Goal: Check status: Check status

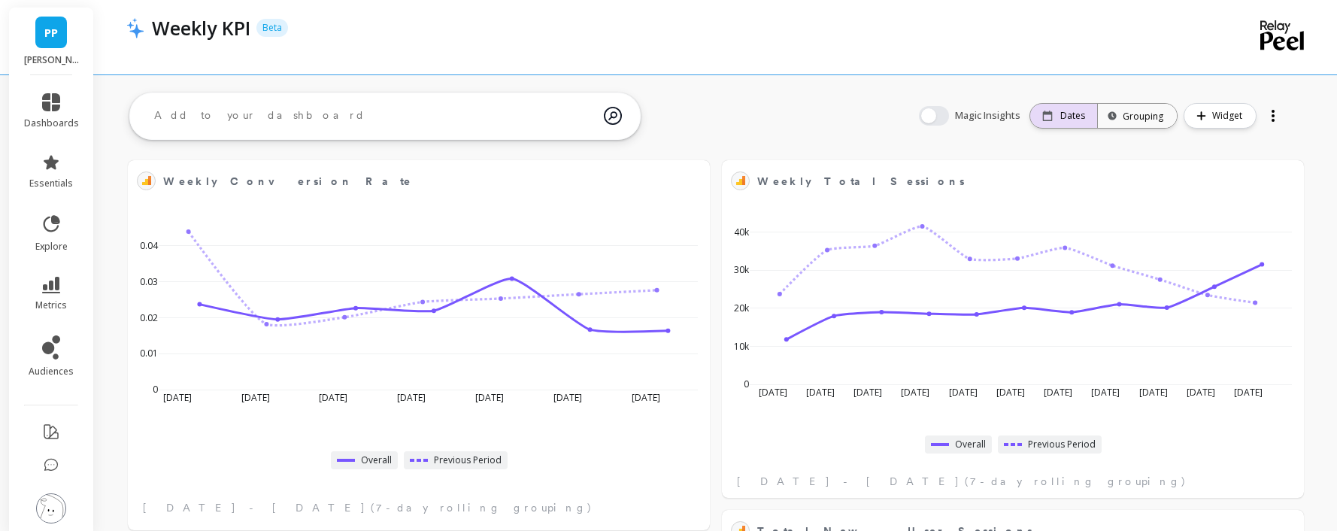
click at [1043, 126] on div "Dates" at bounding box center [1064, 116] width 67 height 24
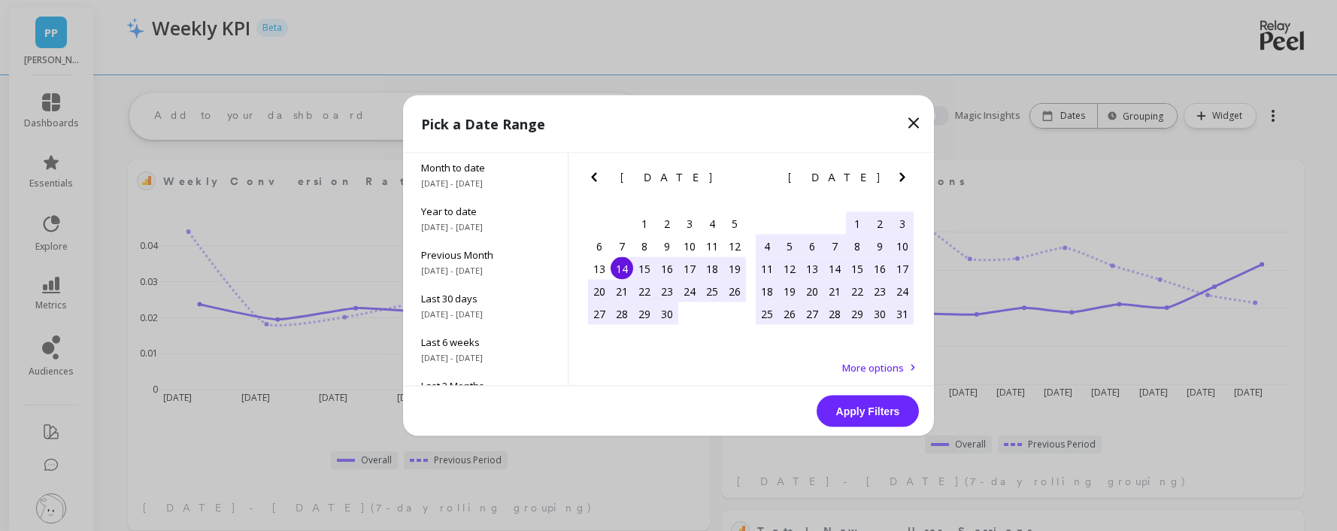
click at [894, 177] on icon "Next Month" at bounding box center [903, 178] width 18 height 18
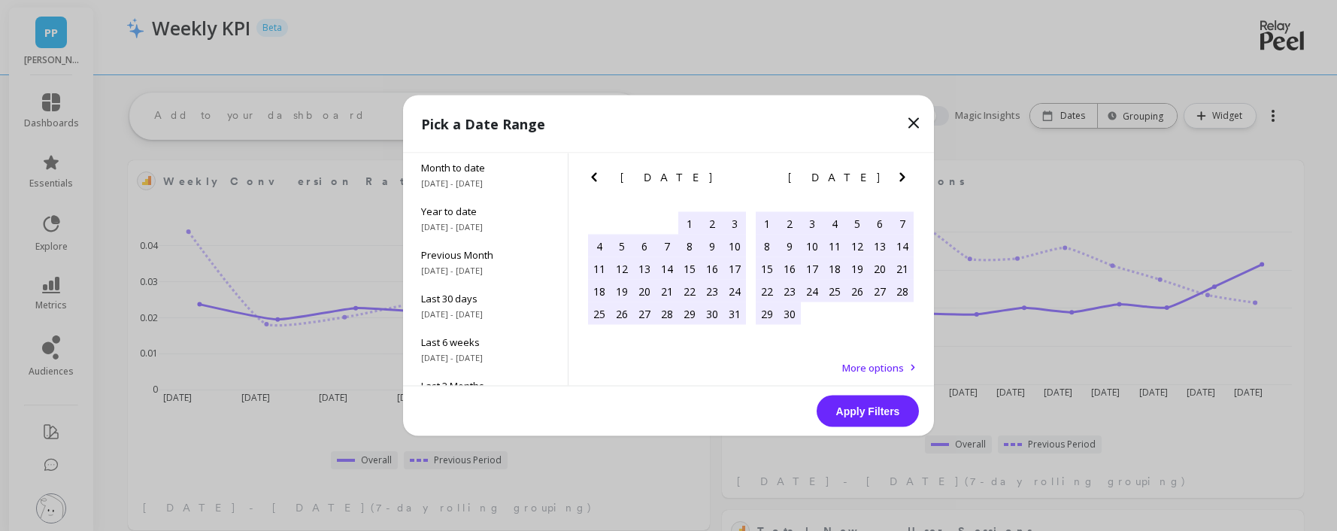
click at [894, 177] on icon "Next Month" at bounding box center [903, 178] width 18 height 18
click at [471, 184] on span "[DATE] - [DATE]" at bounding box center [485, 184] width 129 height 12
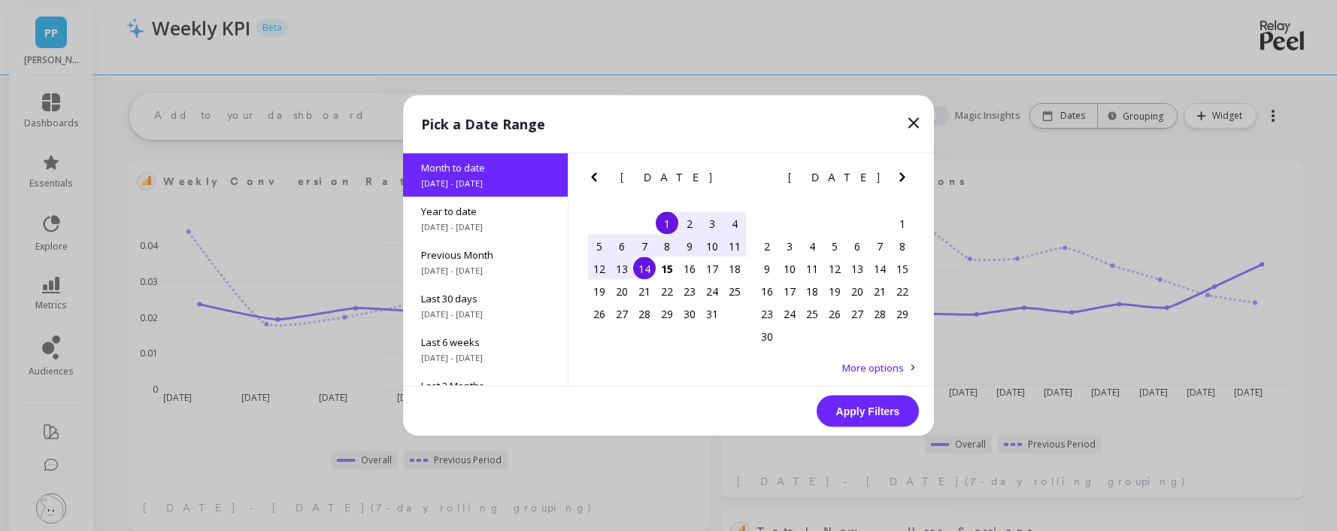
click at [852, 406] on button "Apply Filters" at bounding box center [868, 412] width 102 height 32
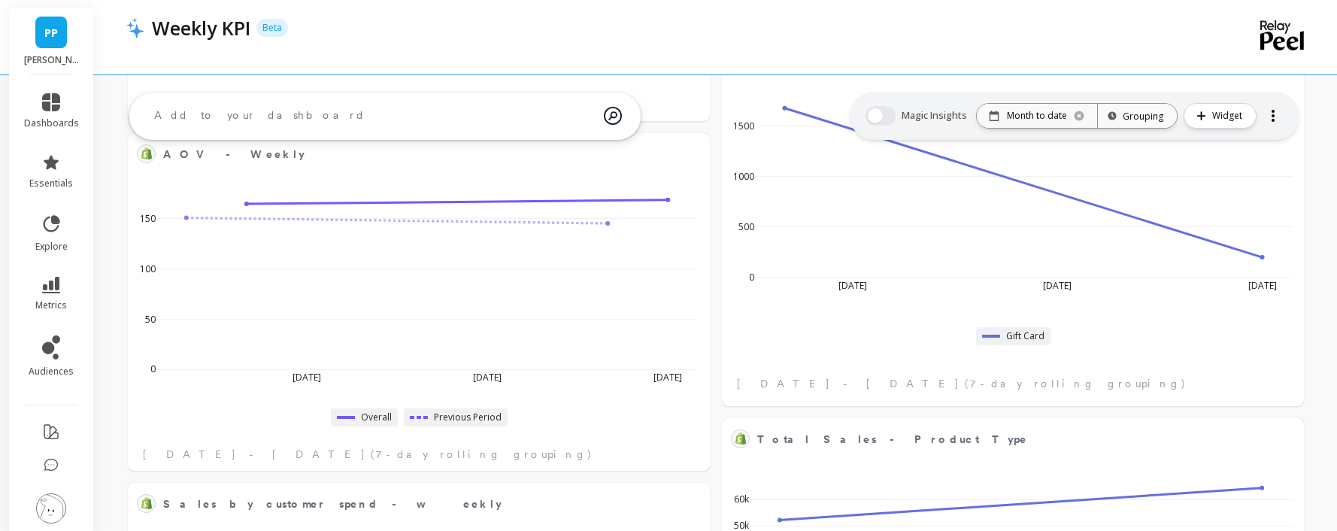
scroll to position [1169, 0]
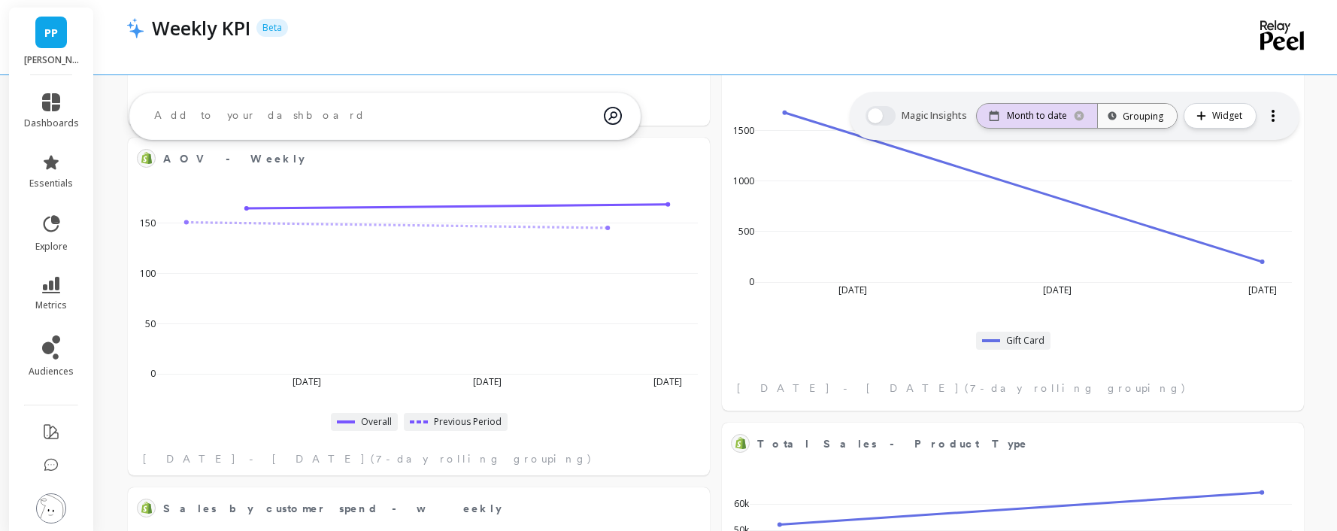
click at [1076, 113] on icon at bounding box center [1079, 116] width 12 height 12
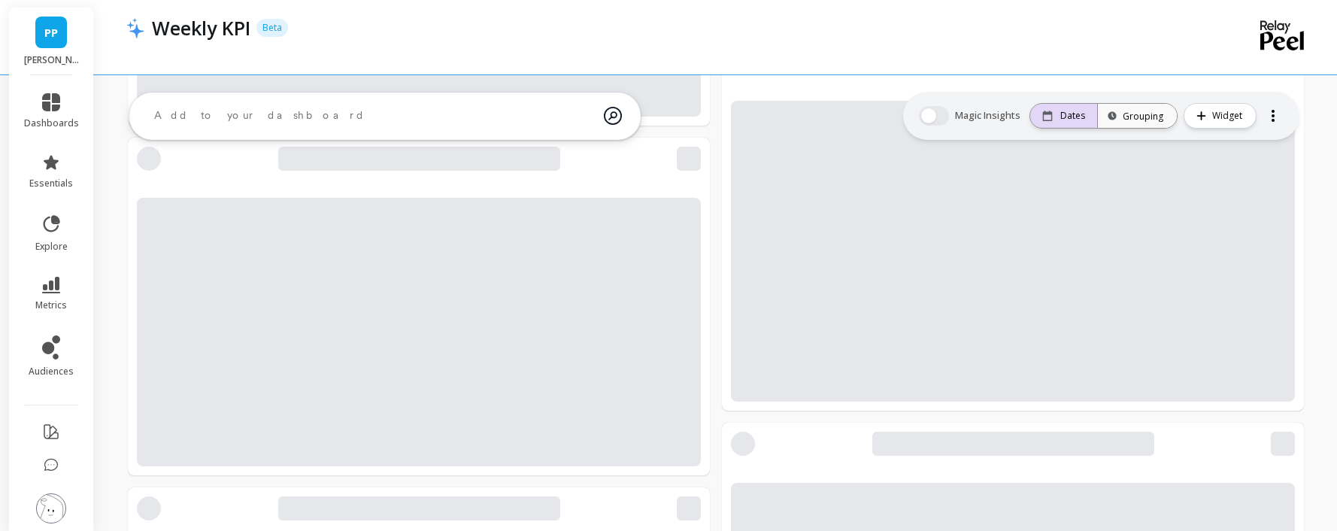
click at [1076, 113] on p "Dates" at bounding box center [1073, 116] width 25 height 12
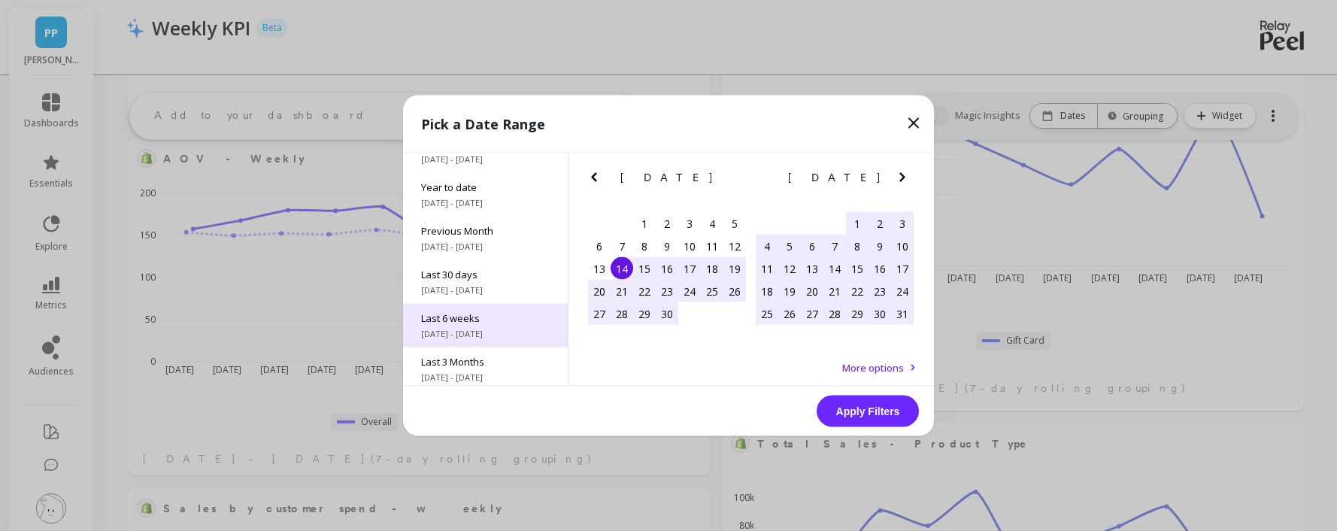
scroll to position [0, 0]
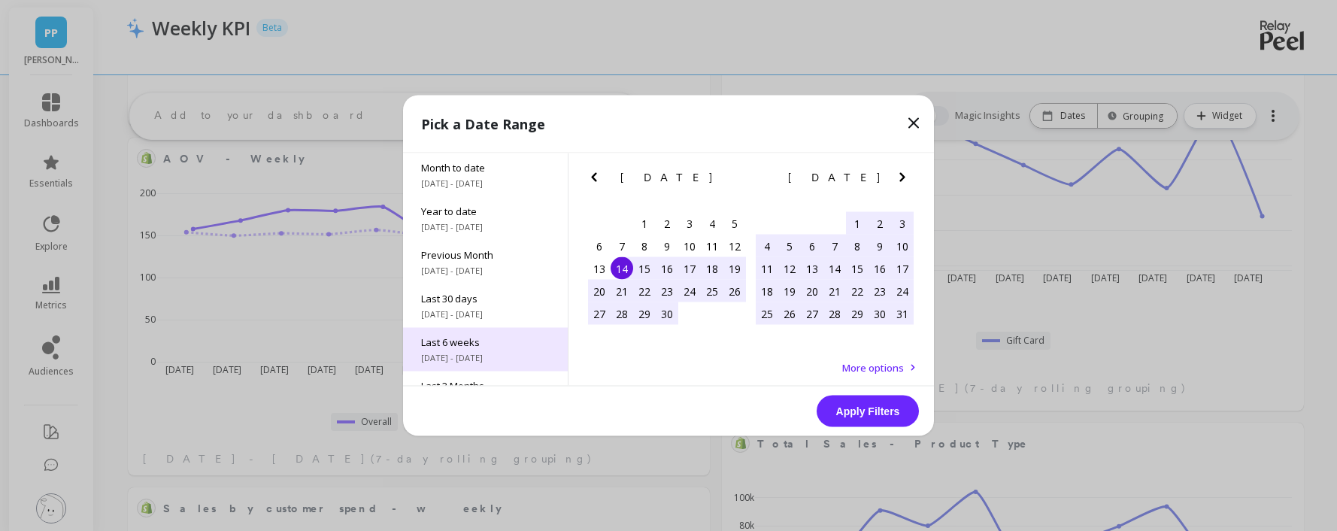
click at [499, 348] on div "Last 6 weeks [DATE] - [DATE]" at bounding box center [485, 350] width 165 height 44
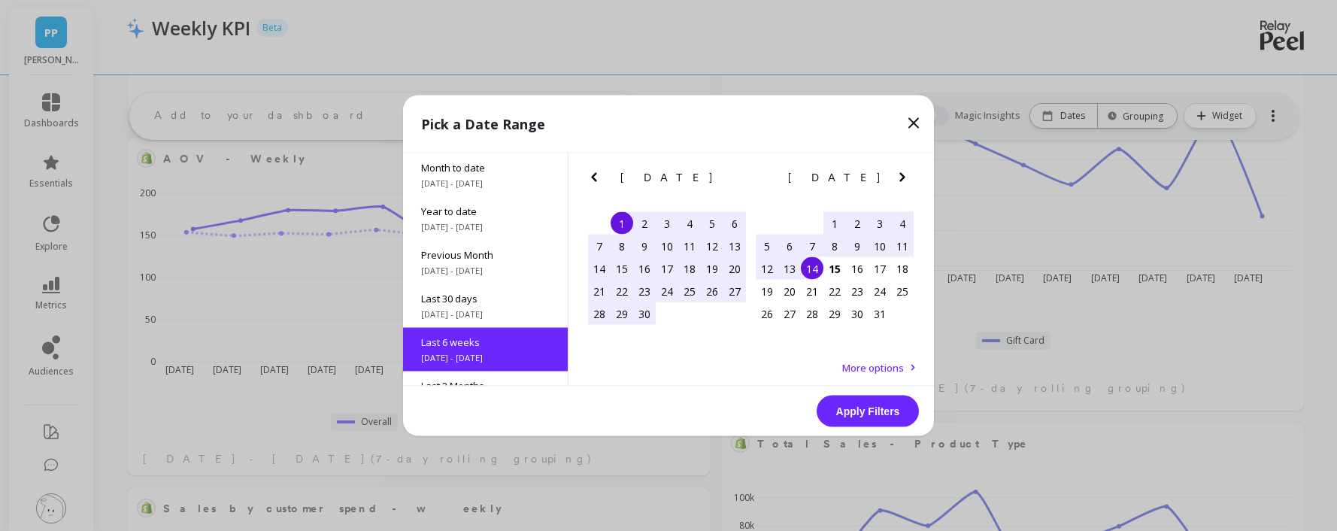
scroll to position [80, 0]
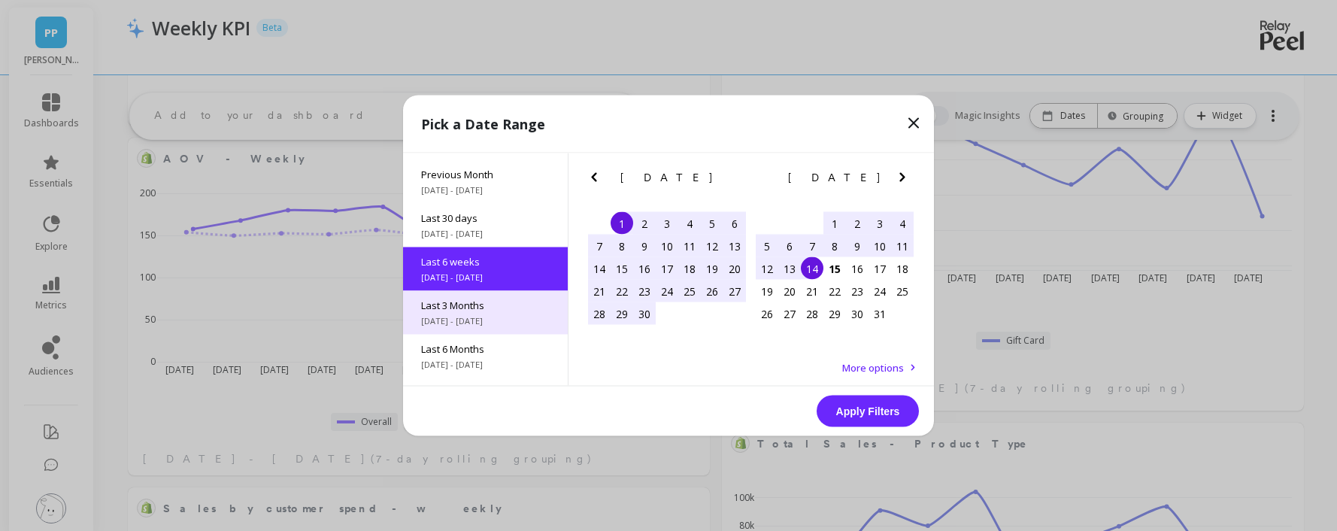
click at [494, 329] on div "Last 3 Months [DATE] - [DATE]" at bounding box center [485, 313] width 165 height 44
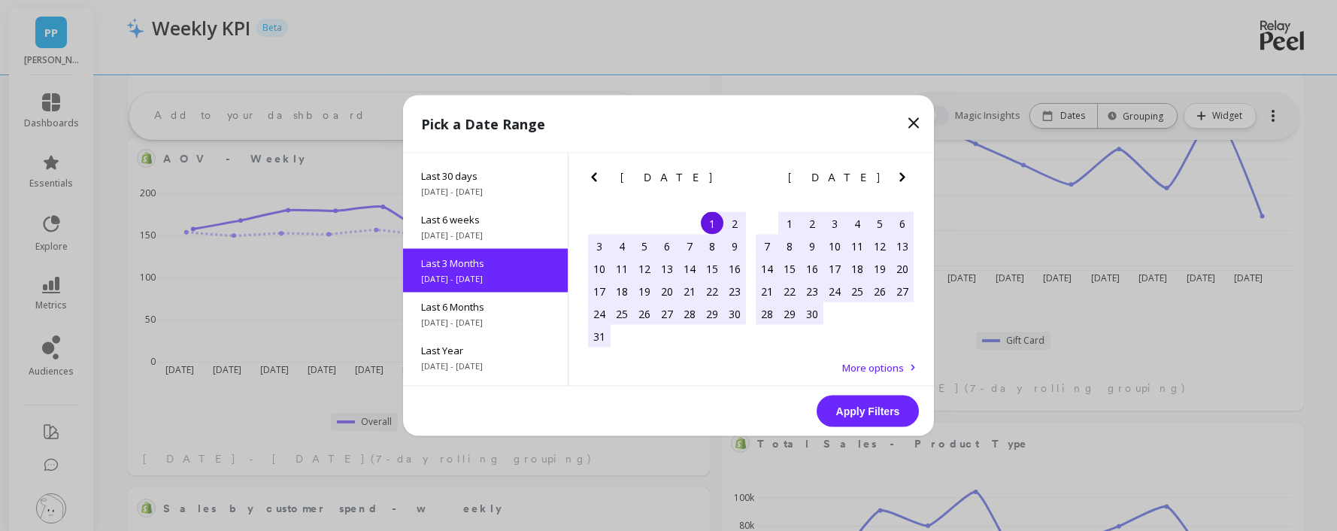
scroll to position [124, 0]
click at [785, 224] on div "1" at bounding box center [790, 223] width 23 height 23
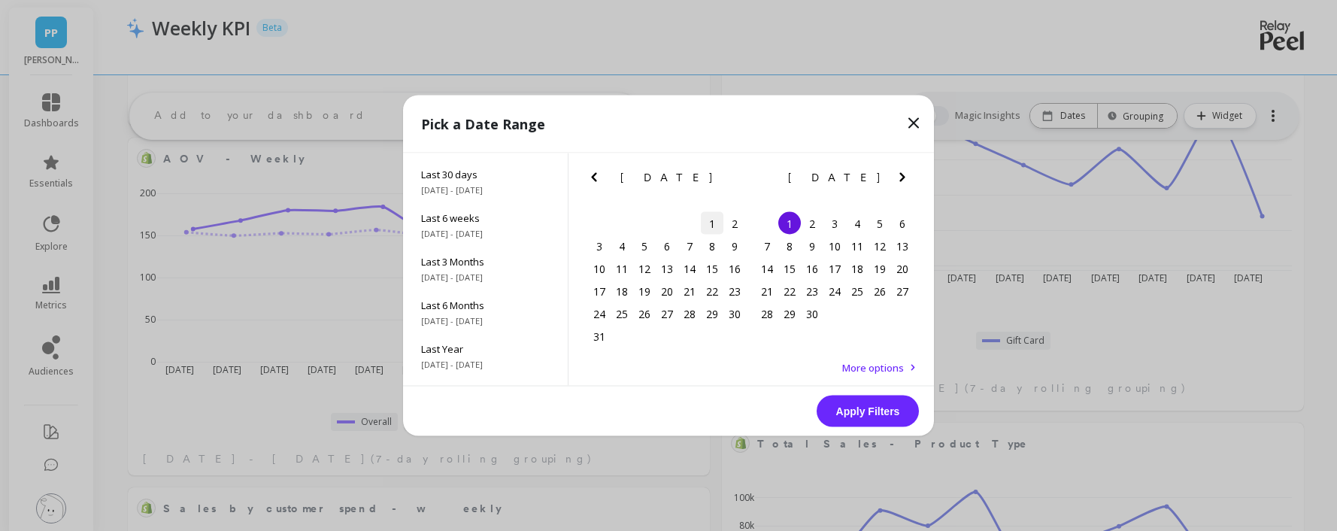
click at [713, 219] on div "1" at bounding box center [712, 223] width 23 height 23
click at [905, 178] on icon "Next Month" at bounding box center [903, 178] width 18 height 18
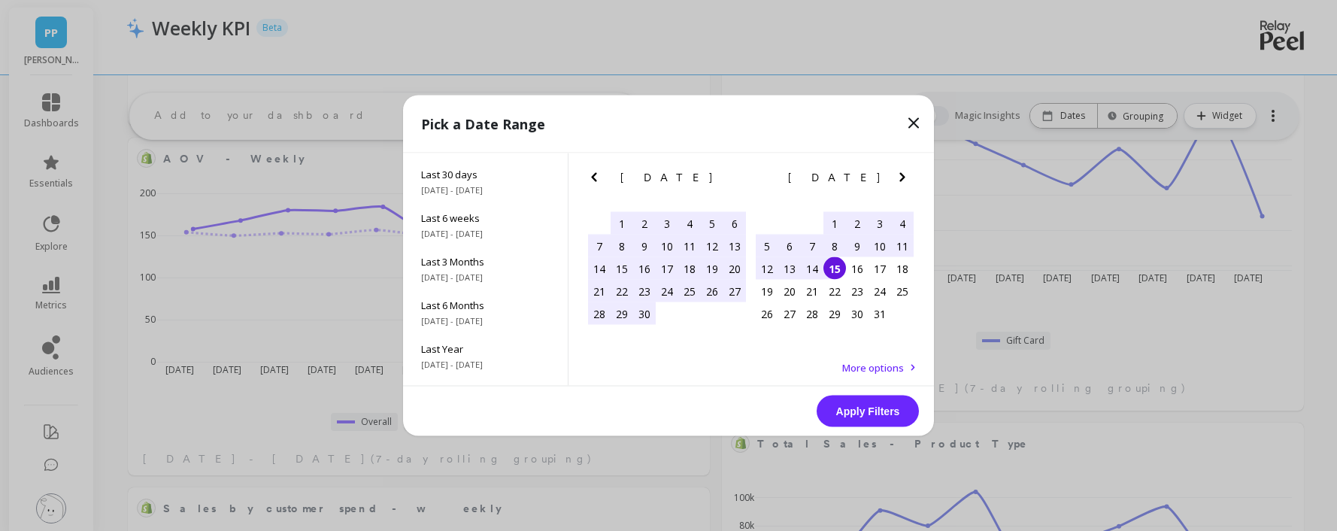
click at [841, 272] on div "15" at bounding box center [835, 268] width 23 height 23
click at [866, 408] on button "Apply Filters" at bounding box center [868, 412] width 102 height 32
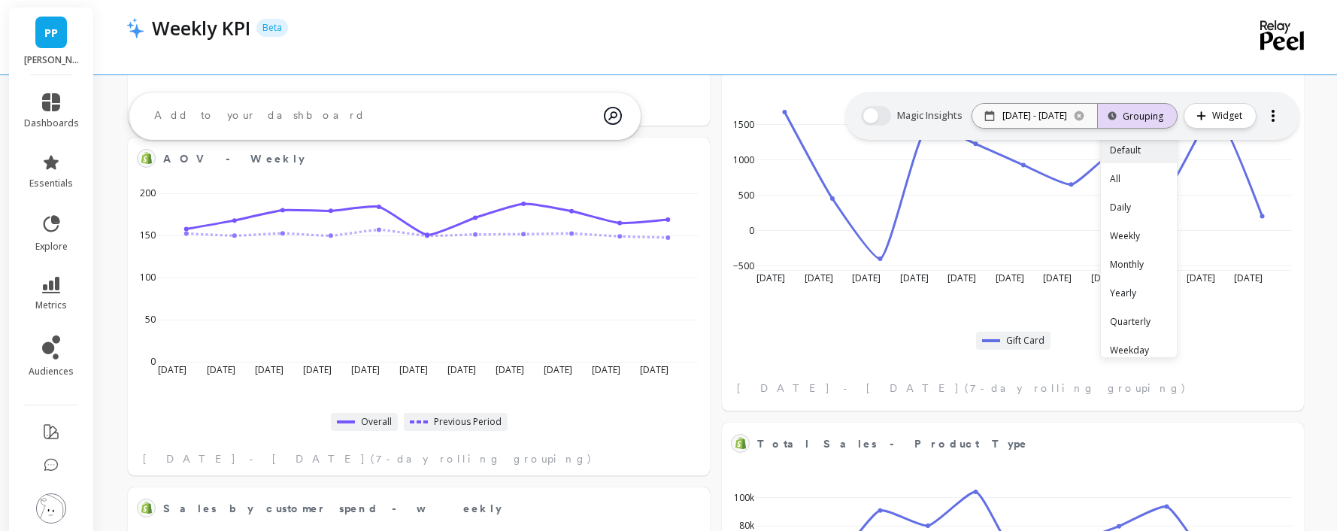
click at [1116, 123] on div "Grouping" at bounding box center [1137, 115] width 79 height 33
click at [1124, 232] on div "Weekly" at bounding box center [1139, 236] width 76 height 26
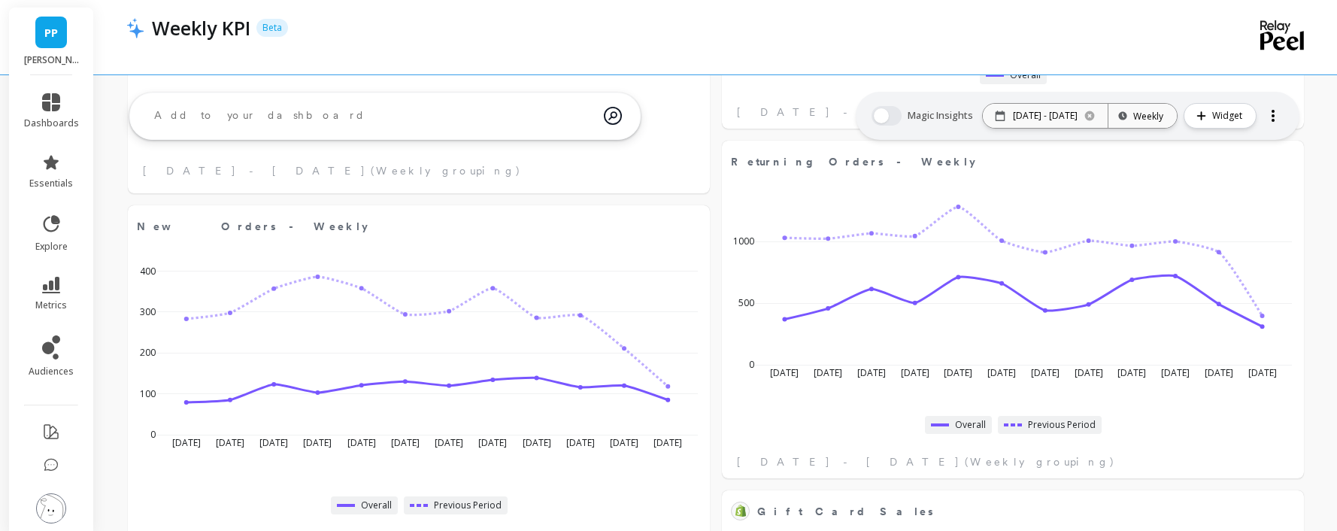
scroll to position [709, 0]
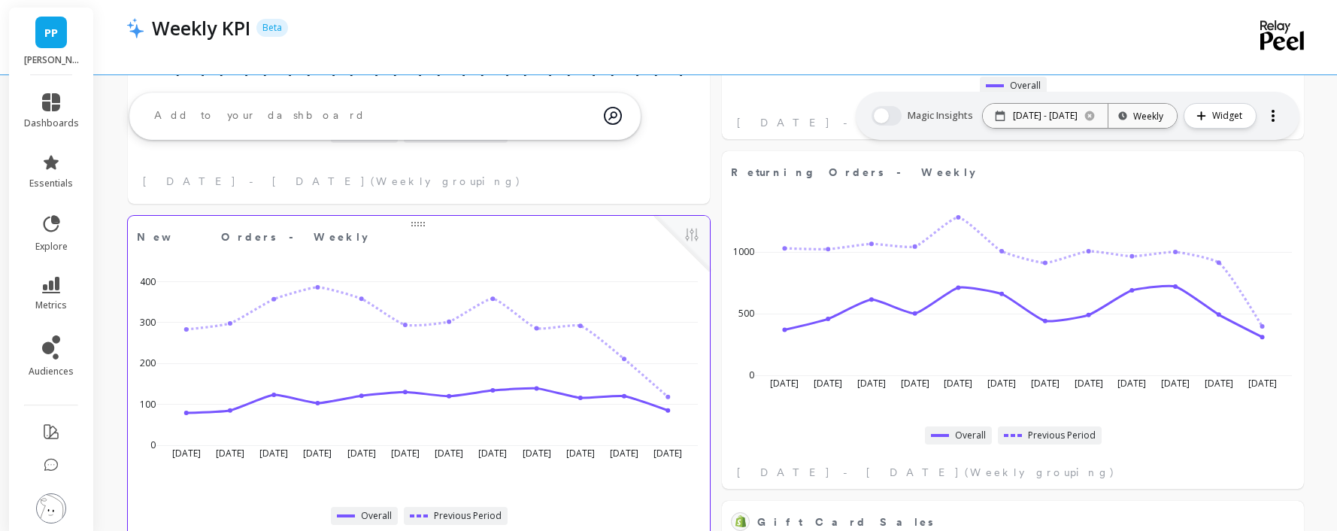
click at [417, 226] on span "New Orders - Weekly" at bounding box center [395, 236] width 516 height 21
click at [697, 239] on button at bounding box center [692, 236] width 18 height 21
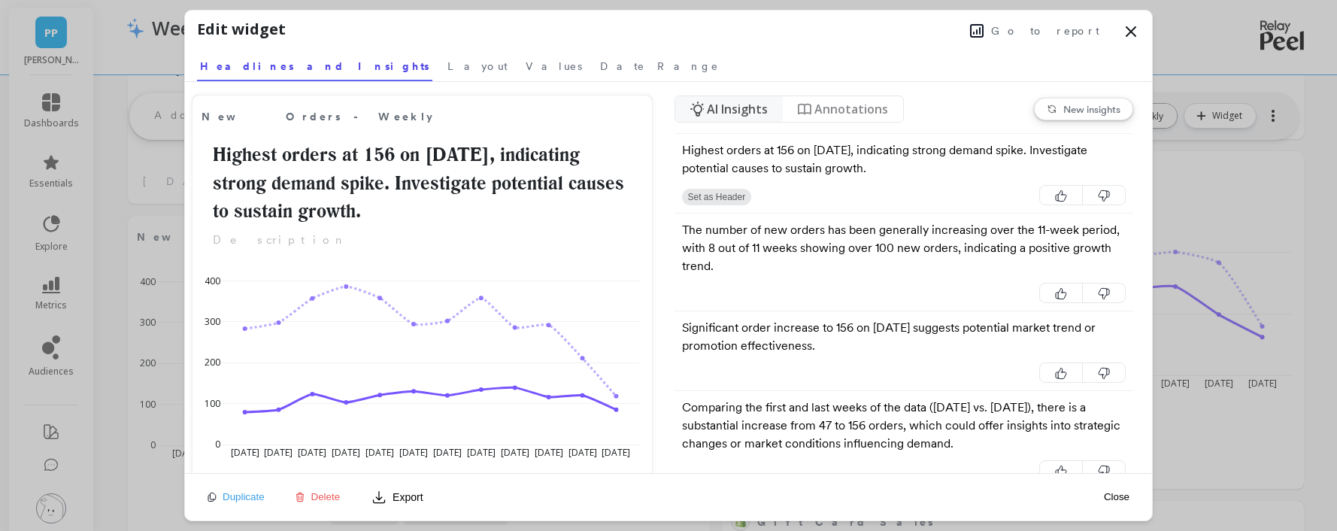
scroll to position [0, 0]
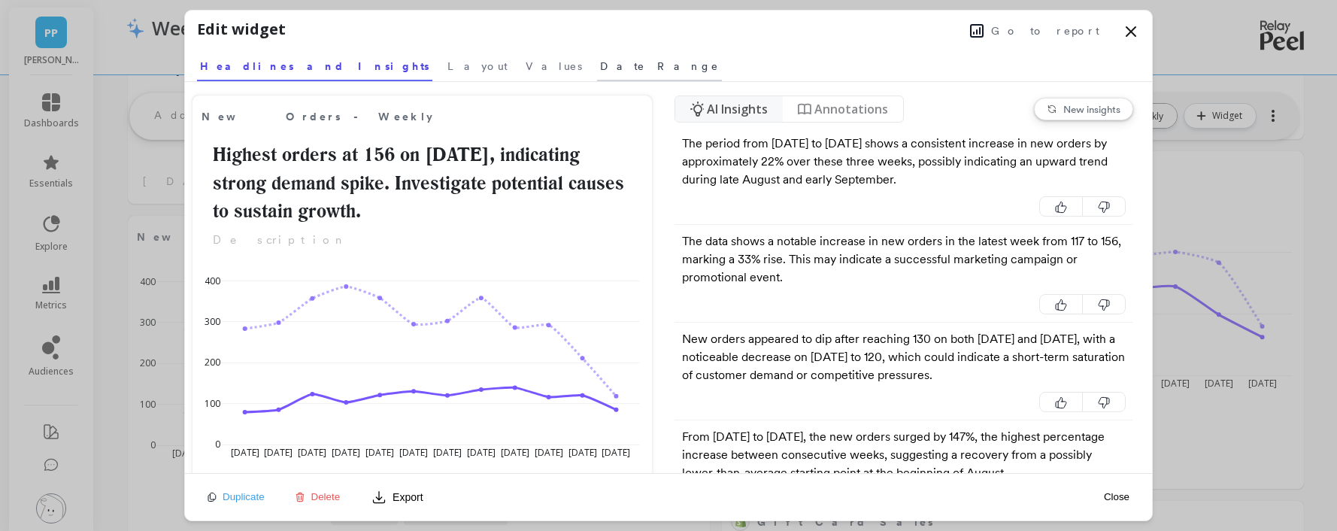
click at [600, 62] on span "Date Range" at bounding box center [659, 66] width 119 height 15
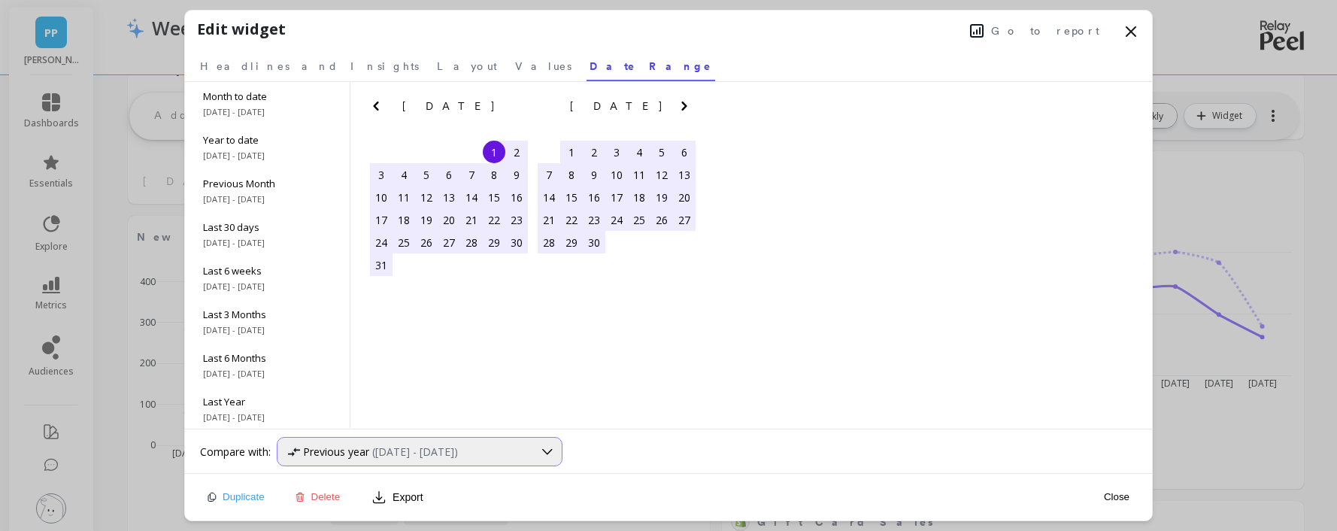
click at [544, 447] on icon at bounding box center [547, 452] width 17 height 17
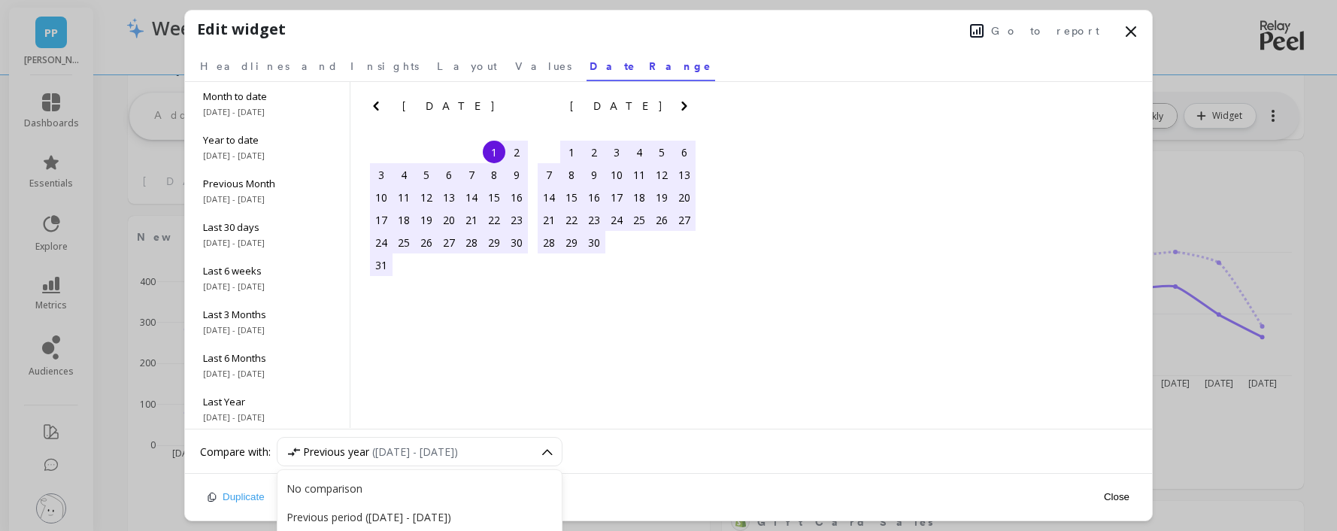
scroll to position [803, 0]
